Goal: Task Accomplishment & Management: Complete application form

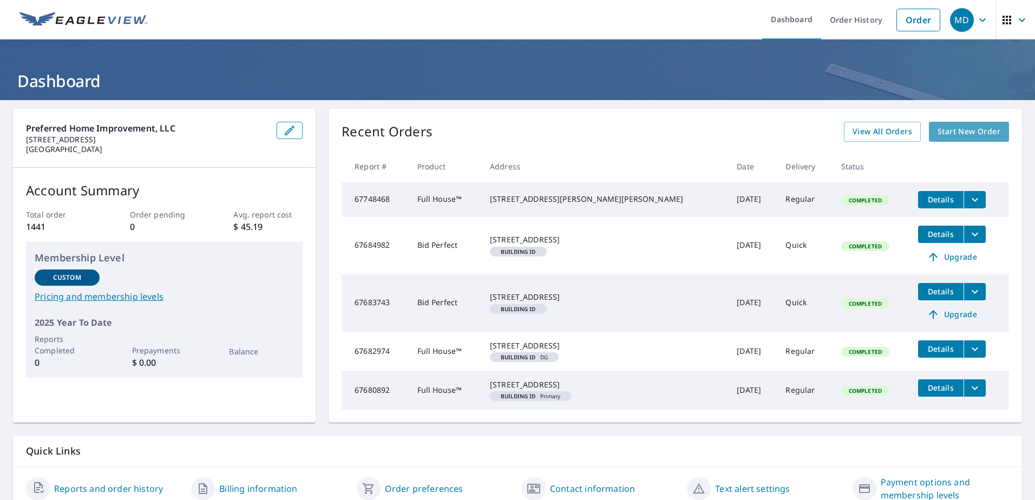
click at [958, 135] on span "Start New Order" at bounding box center [969, 132] width 63 height 14
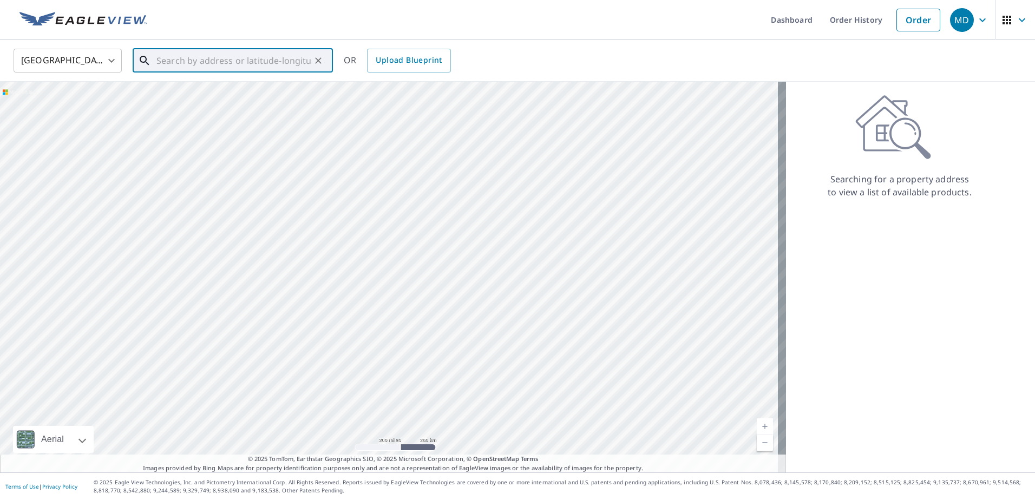
click at [229, 57] on input "text" at bounding box center [234, 60] width 154 height 30
click at [160, 61] on input "text" at bounding box center [234, 60] width 154 height 30
type input "W"
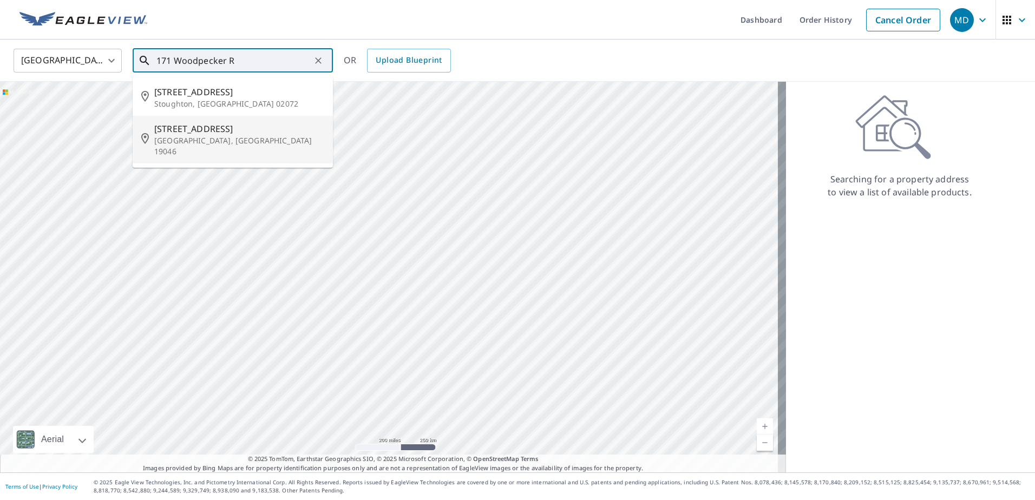
click at [179, 135] on p "[GEOGRAPHIC_DATA], [GEOGRAPHIC_DATA] 19046" at bounding box center [239, 146] width 170 height 22
type input "[STREET_ADDRESS]"
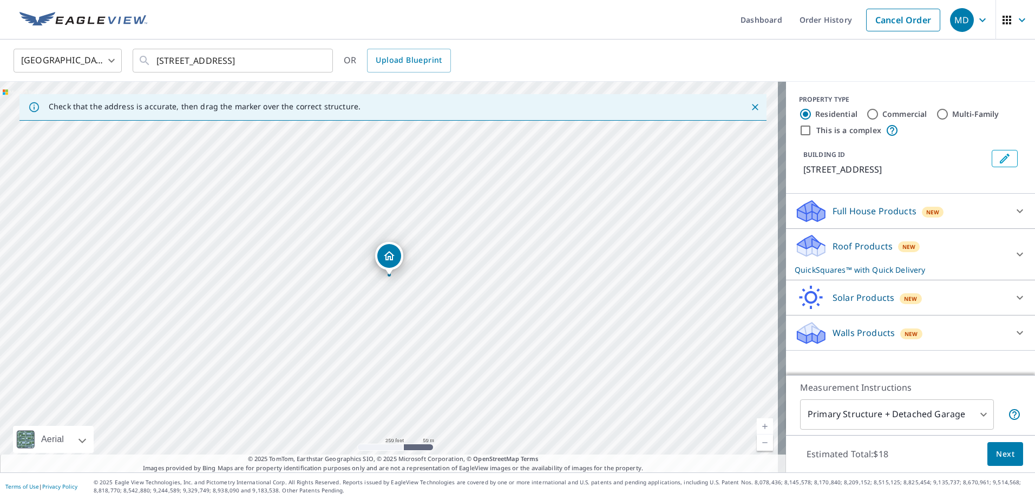
click at [1014, 213] on icon at bounding box center [1020, 211] width 13 height 13
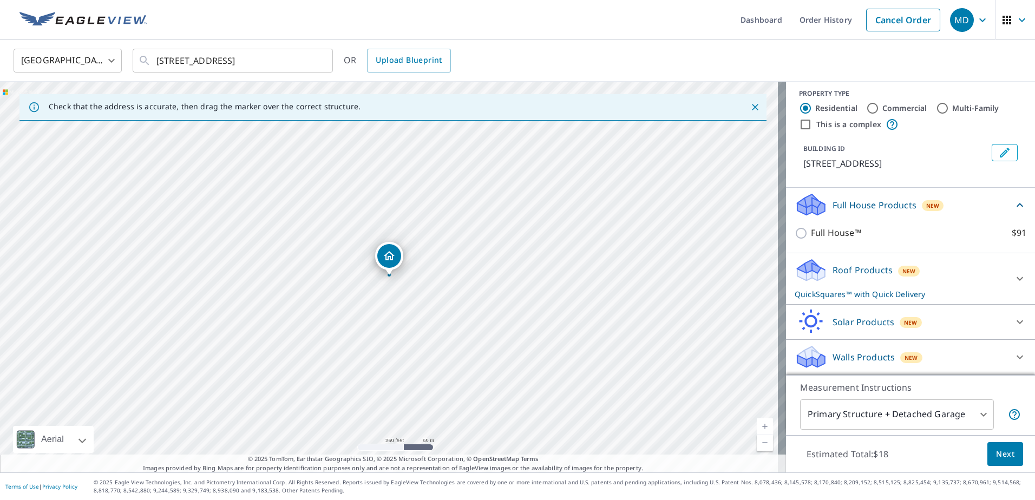
scroll to position [19, 0]
click at [1014, 278] on icon at bounding box center [1020, 278] width 13 height 13
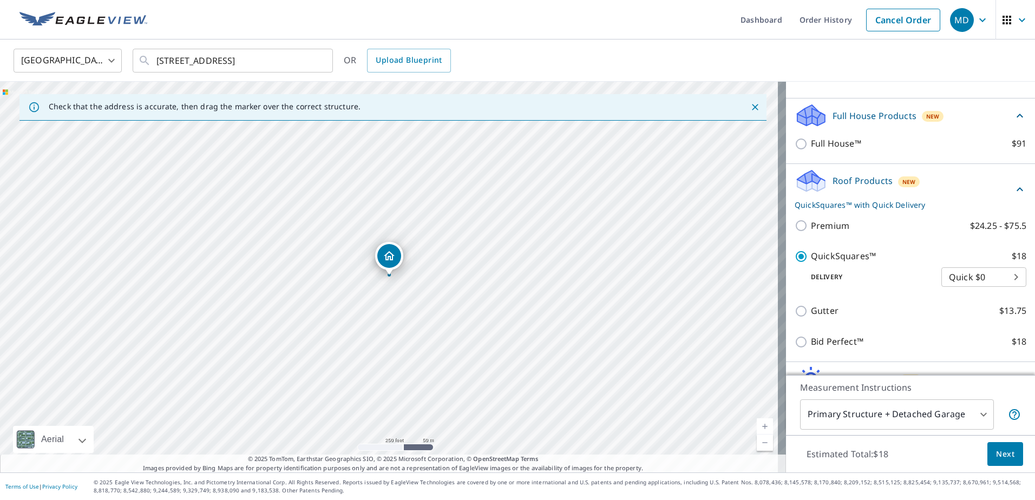
scroll to position [127, 0]
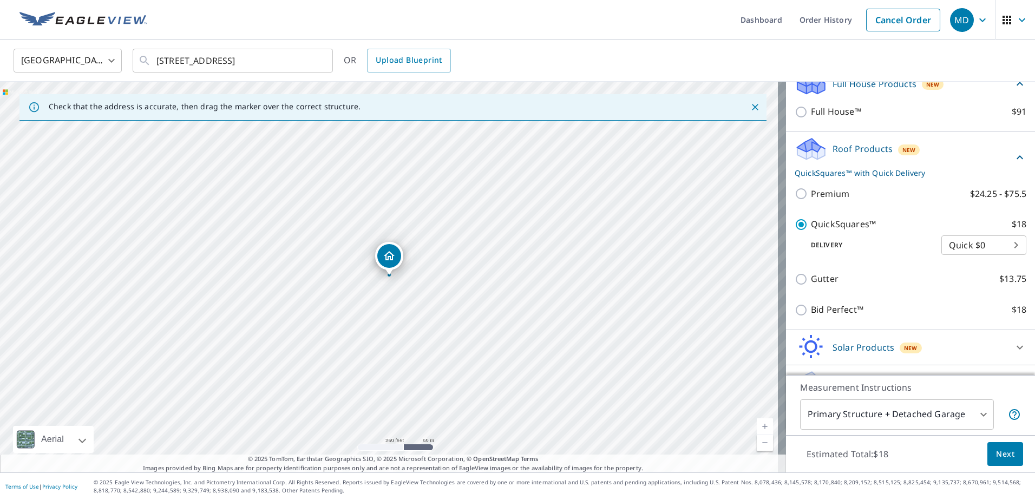
click at [999, 462] on button "Next" at bounding box center [1006, 454] width 36 height 24
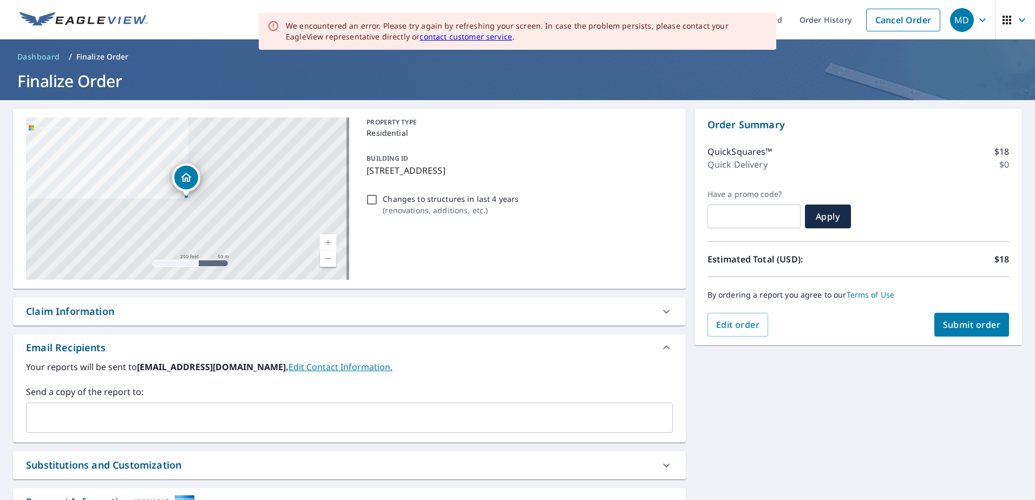
click at [955, 322] on span "Submit order" at bounding box center [972, 325] width 58 height 12
